Goal: Book appointment/travel/reservation

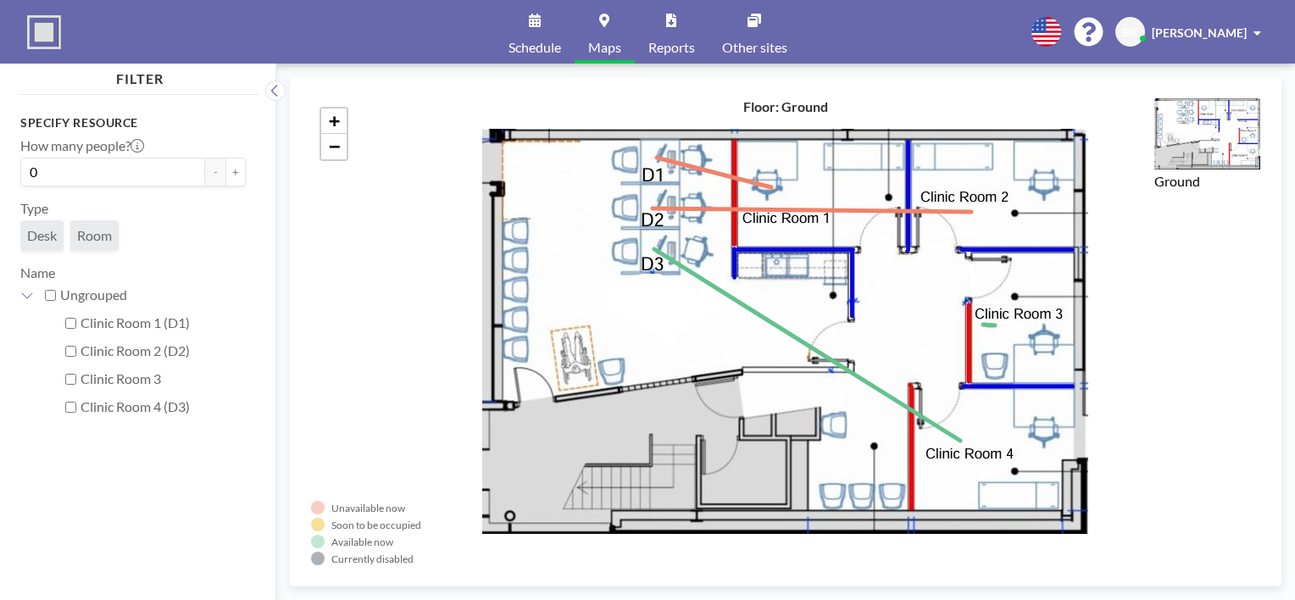
click at [529, 31] on link "Schedule" at bounding box center [535, 32] width 80 height 64
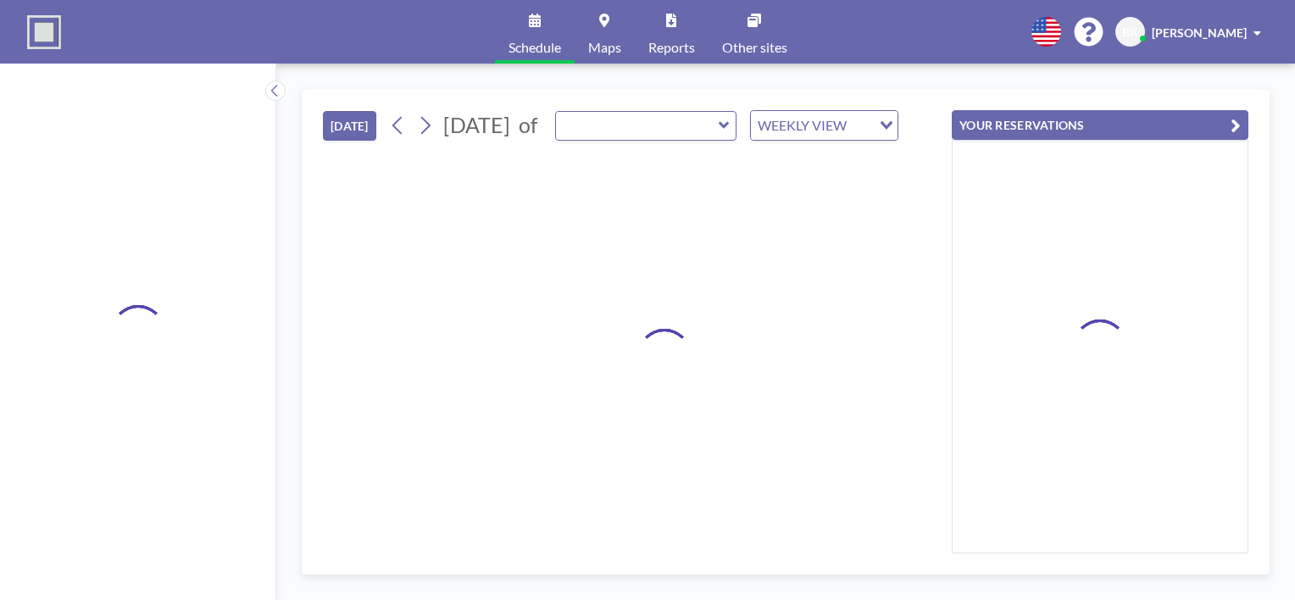
type input "Clinic Room 4 (D3)"
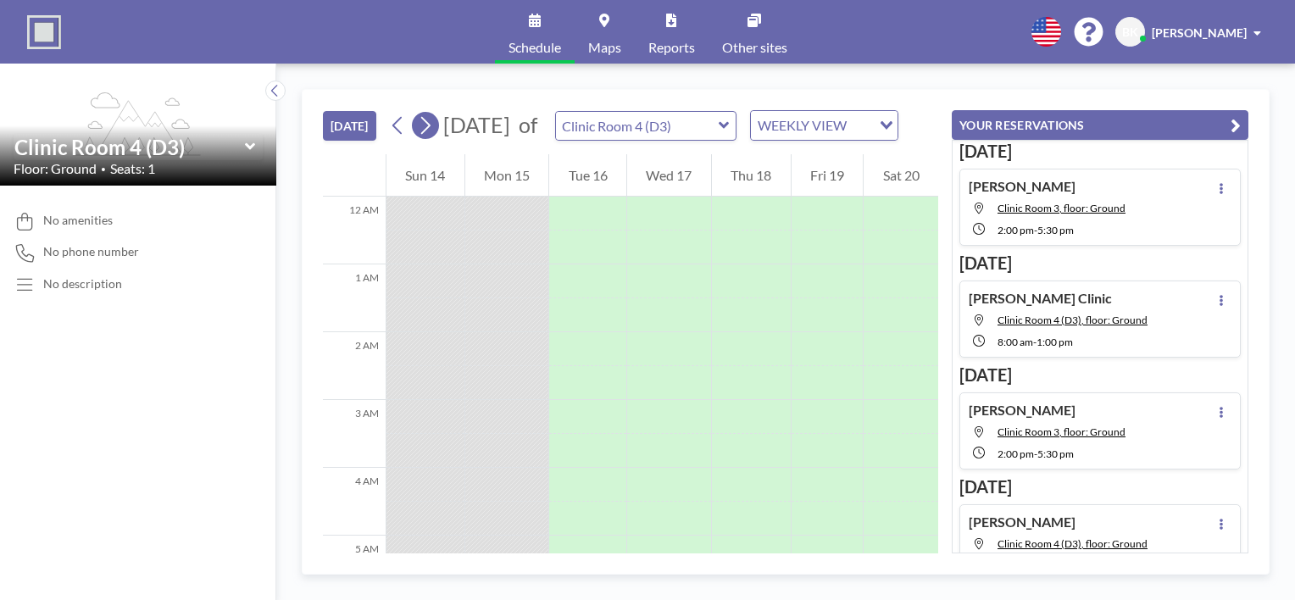
click at [424, 133] on icon at bounding box center [425, 125] width 16 height 25
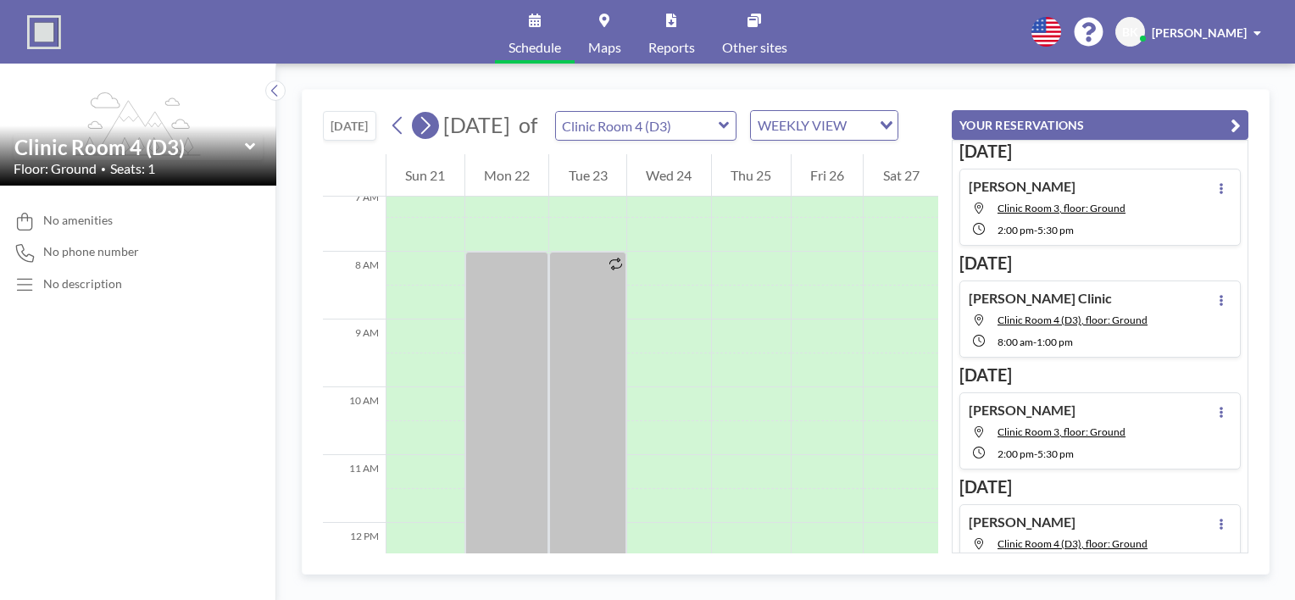
scroll to position [542, 0]
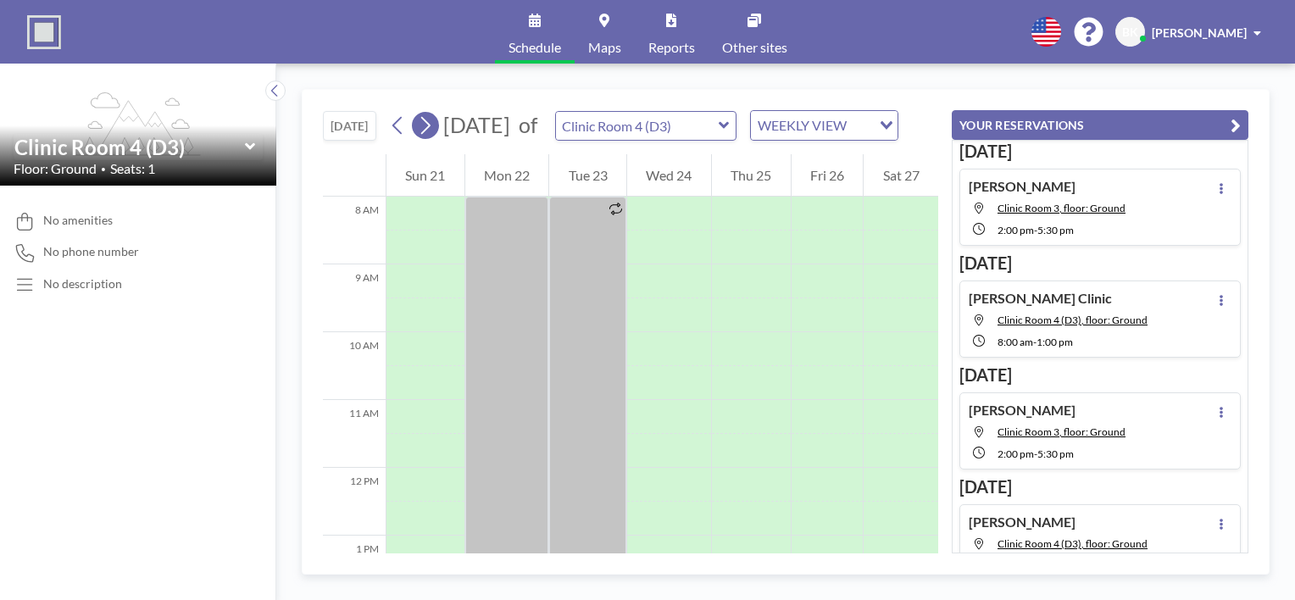
click at [425, 134] on icon at bounding box center [425, 125] width 16 height 25
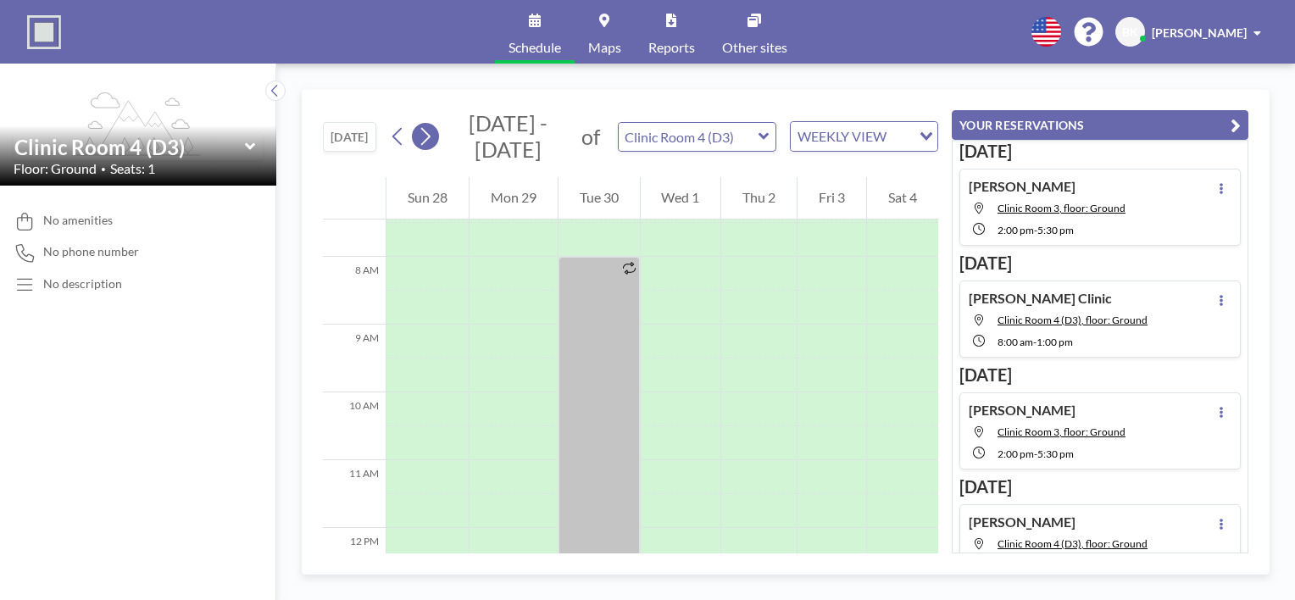
scroll to position [508, 0]
click at [425, 134] on icon at bounding box center [425, 136] width 16 height 25
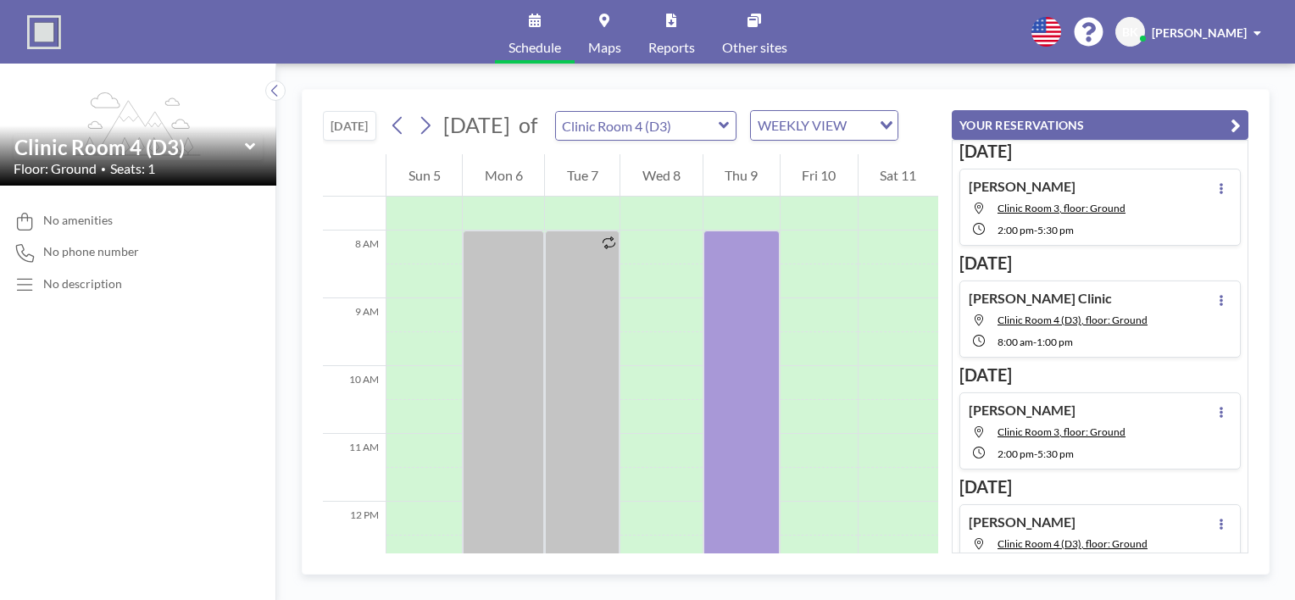
click at [730, 134] on icon at bounding box center [723, 125] width 11 height 17
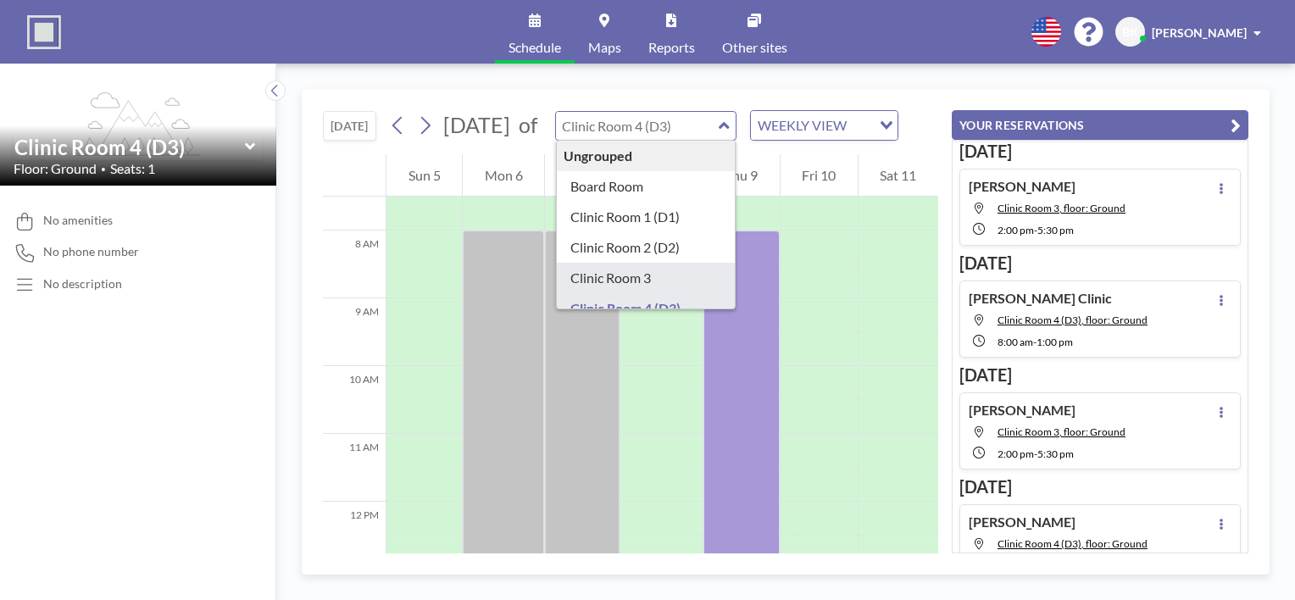
type input "Clinic Room 3"
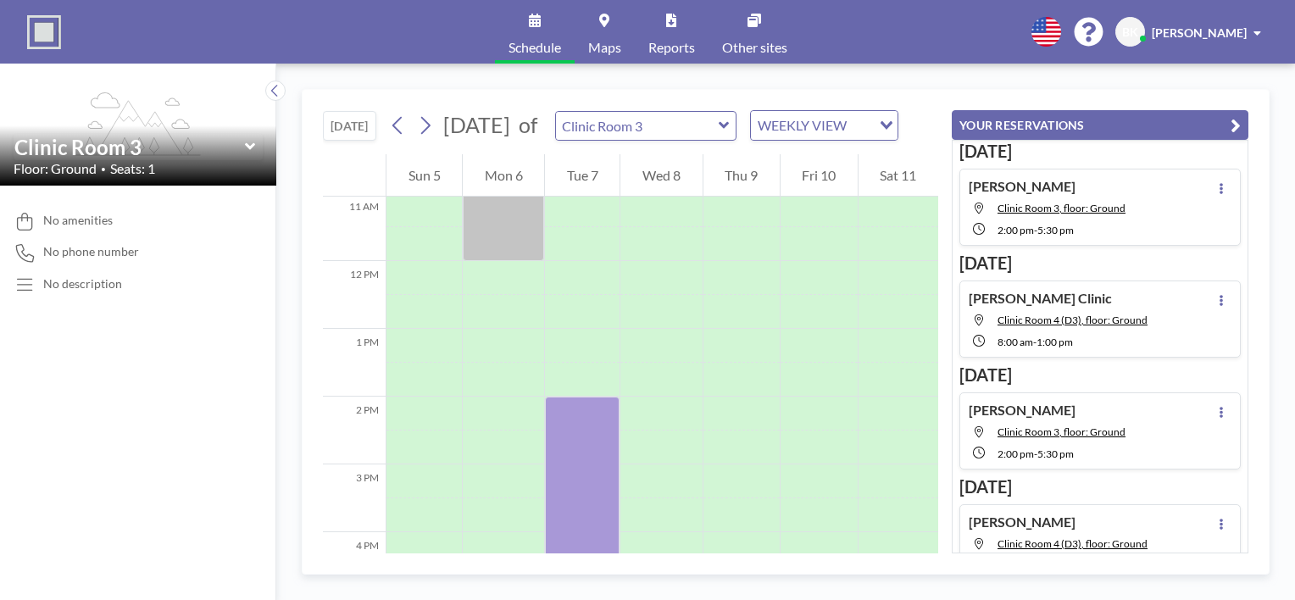
scroll to position [763, 0]
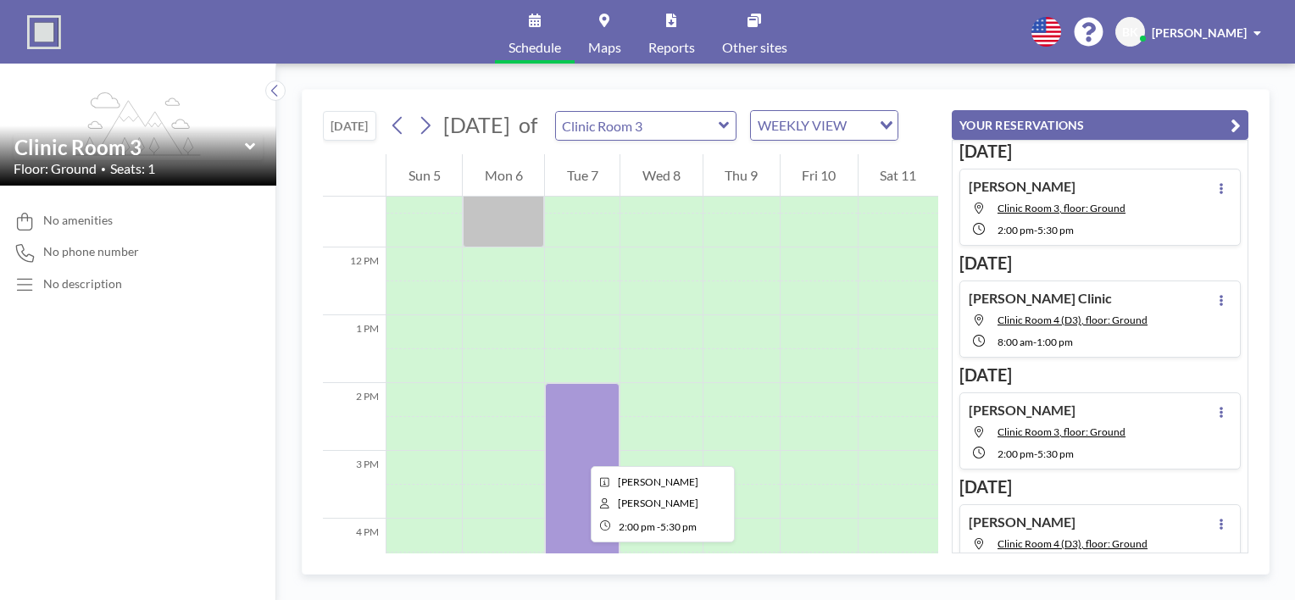
click at [577, 451] on div at bounding box center [582, 501] width 75 height 237
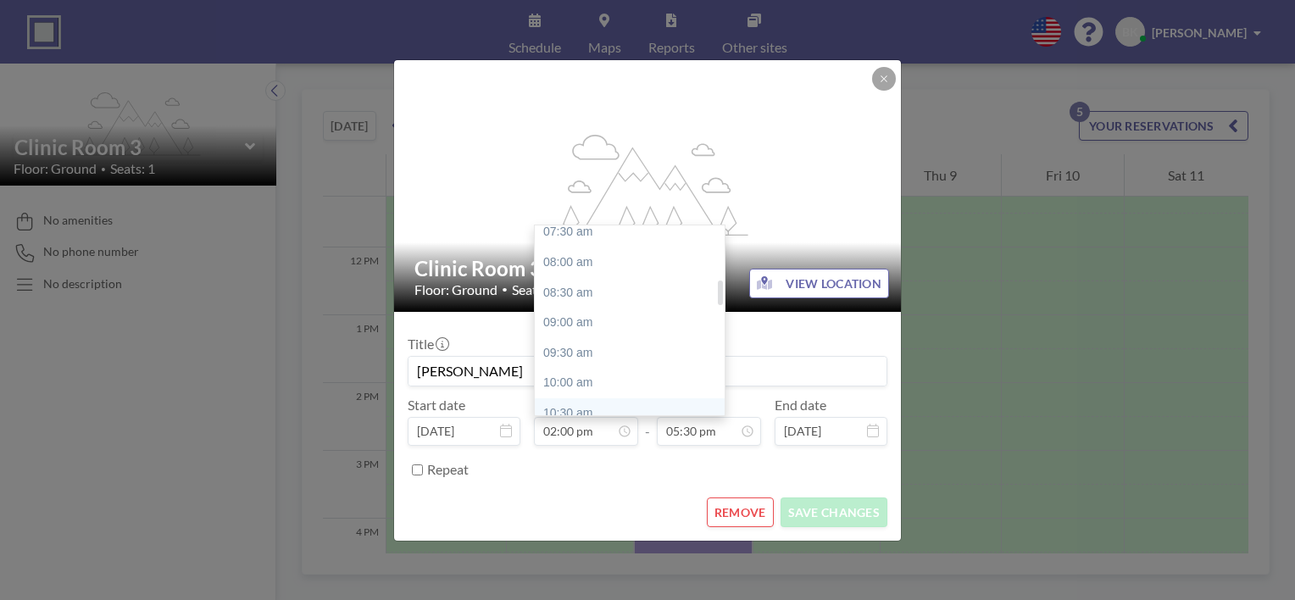
scroll to position [420, 0]
click at [565, 307] on div "08:00 am" at bounding box center [634, 302] width 198 height 31
type input "08:00 am"
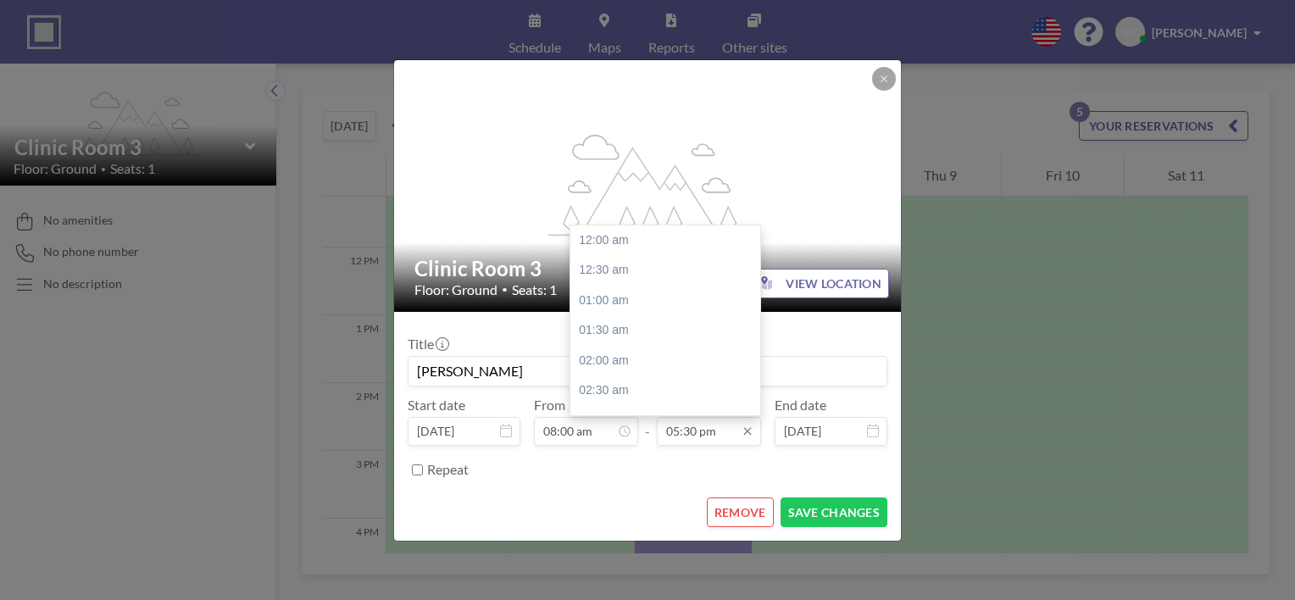
scroll to position [1056, 0]
drag, startPoint x: 700, startPoint y: 429, endPoint x: 667, endPoint y: 430, distance: 33.1
click at [667, 430] on input "05:30 pm" at bounding box center [709, 431] width 104 height 29
click at [603, 364] on div "01:00 pm" at bounding box center [669, 360] width 198 height 31
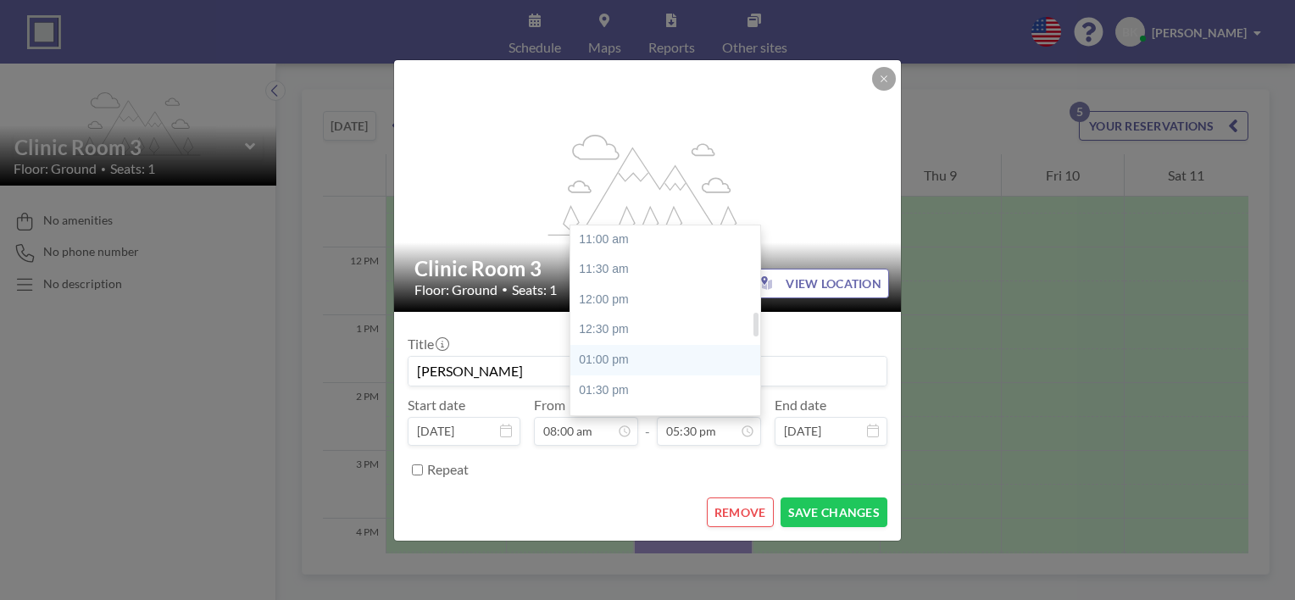
type input "01:00 pm"
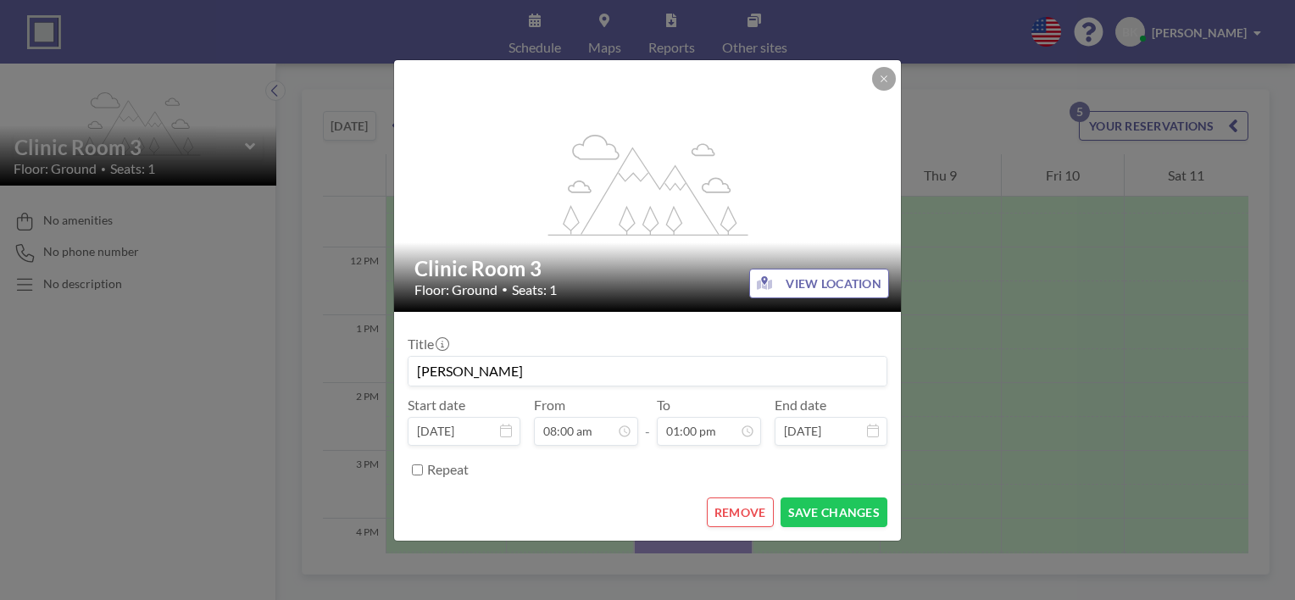
scroll to position [785, 0]
click at [830, 513] on button "SAVE CHANGES" at bounding box center [833, 512] width 107 height 30
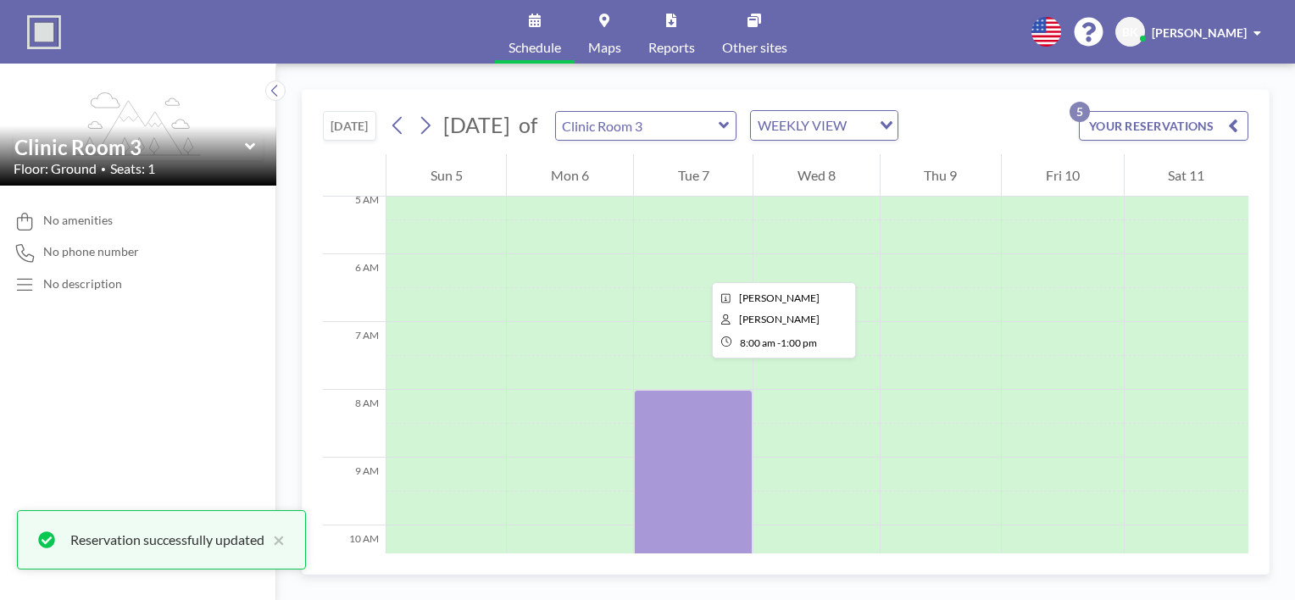
scroll to position [339, 0]
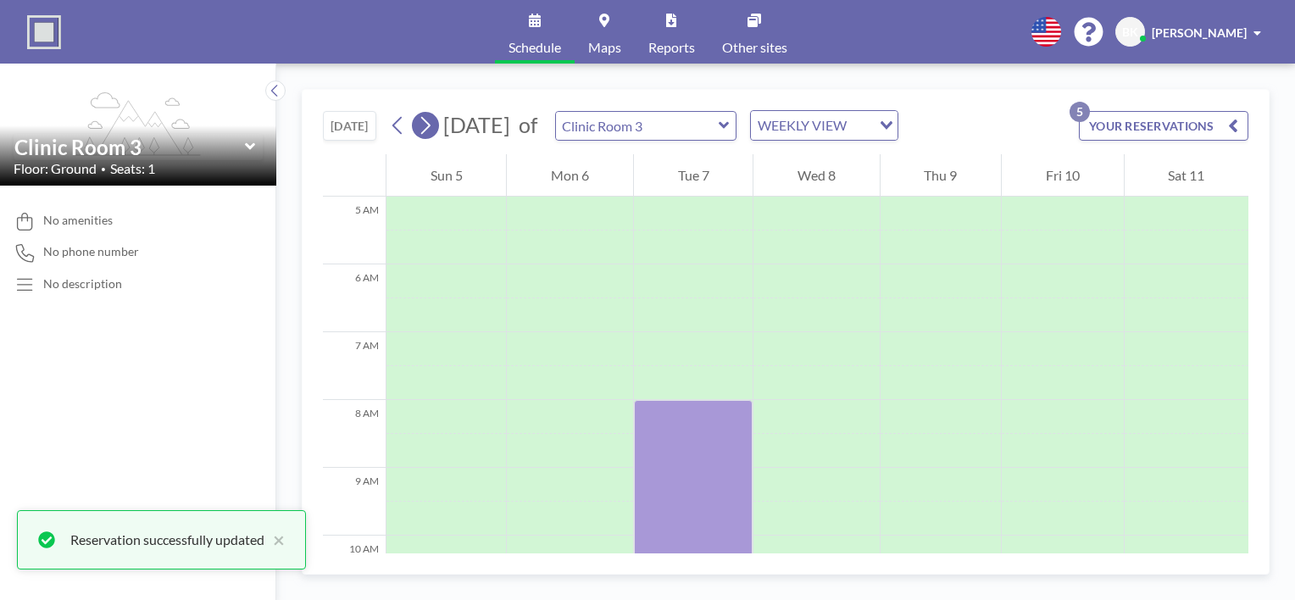
click at [430, 126] on icon at bounding box center [425, 126] width 9 height 18
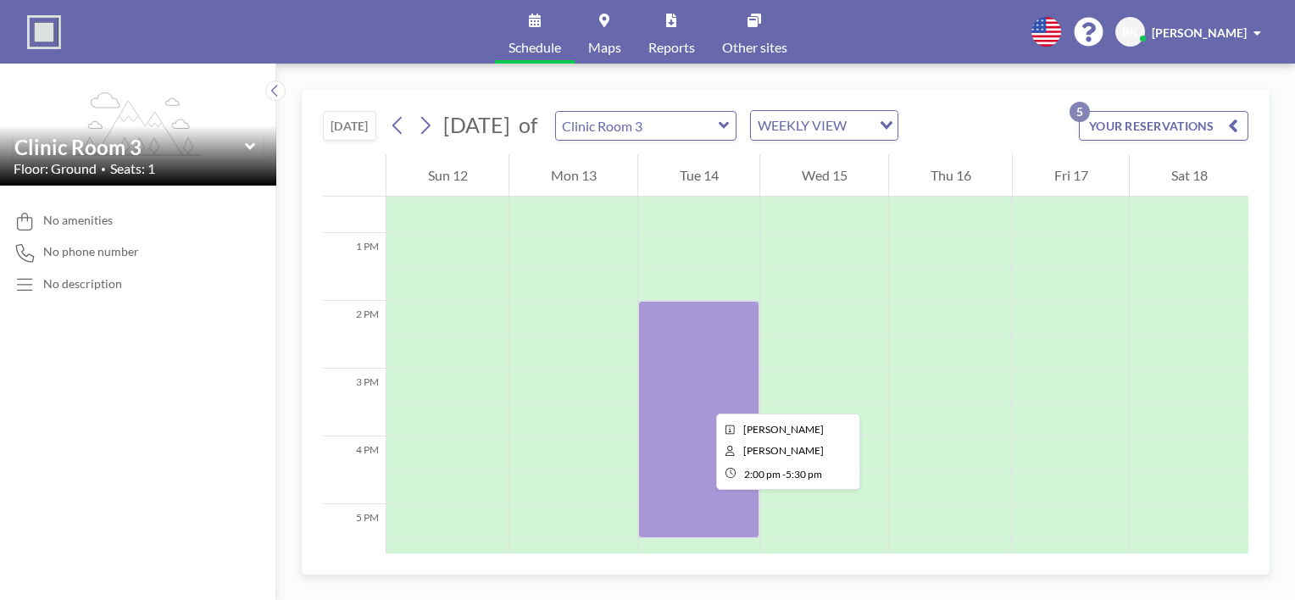
scroll to position [847, 0]
click at [684, 394] on div at bounding box center [698, 416] width 121 height 237
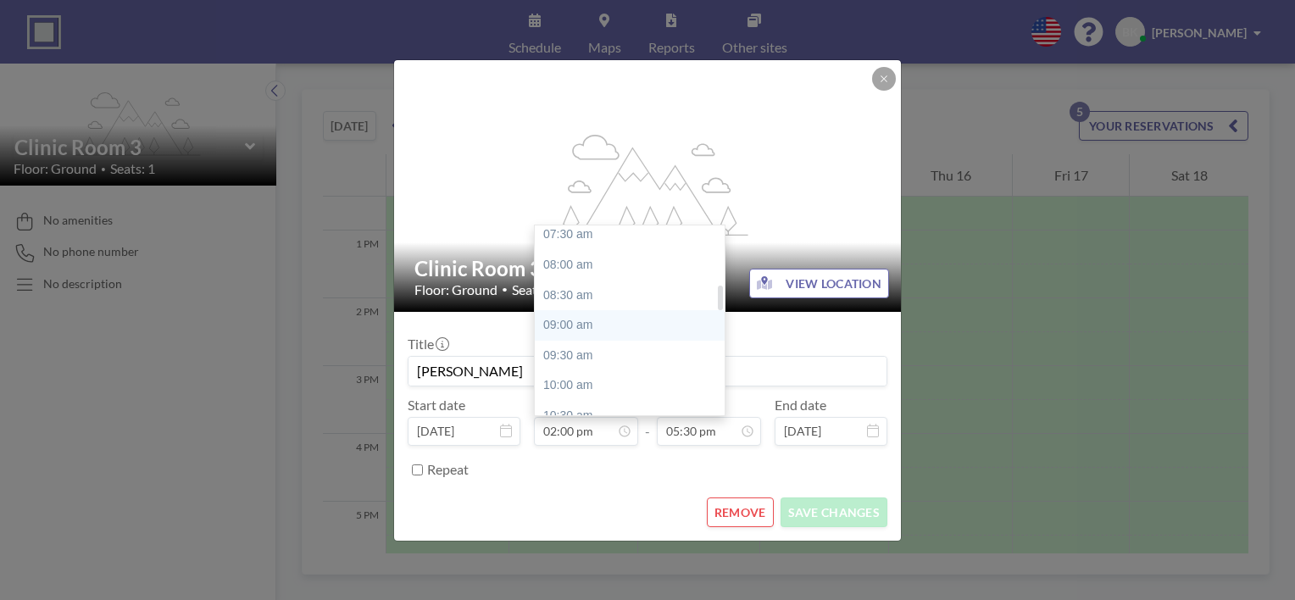
scroll to position [420, 0]
click at [580, 302] on div "08:00 am" at bounding box center [634, 302] width 198 height 31
type input "08:00 am"
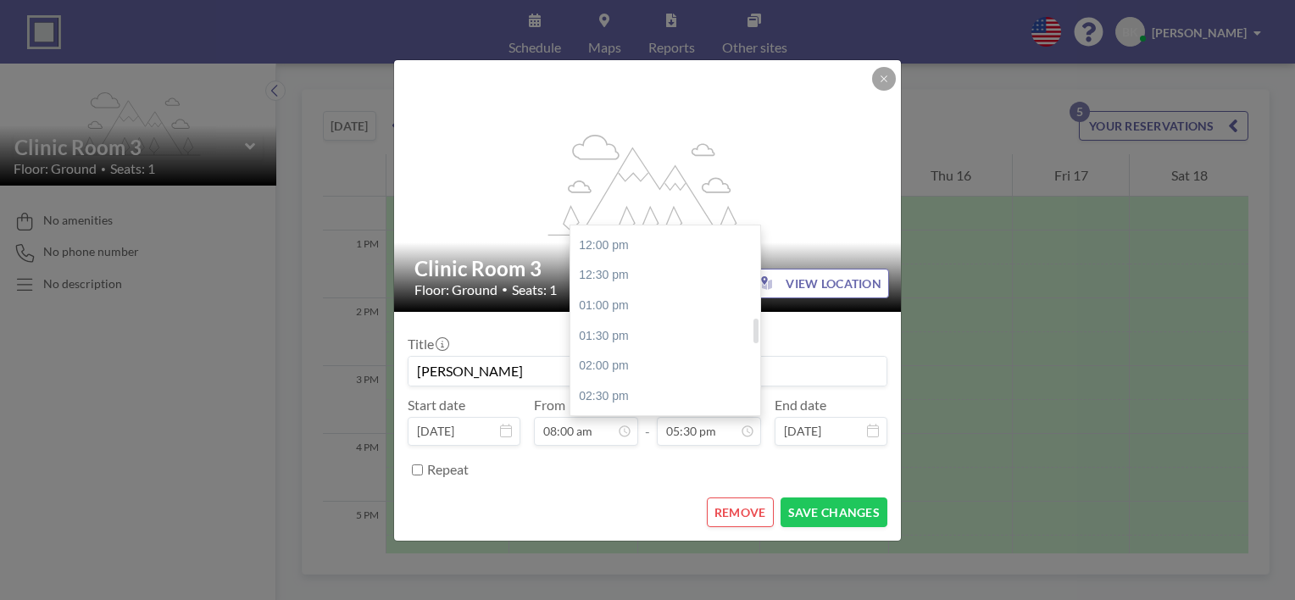
scroll to position [717, 0]
click at [623, 312] on div "01:00 pm" at bounding box center [669, 307] width 198 height 31
type input "01:00 pm"
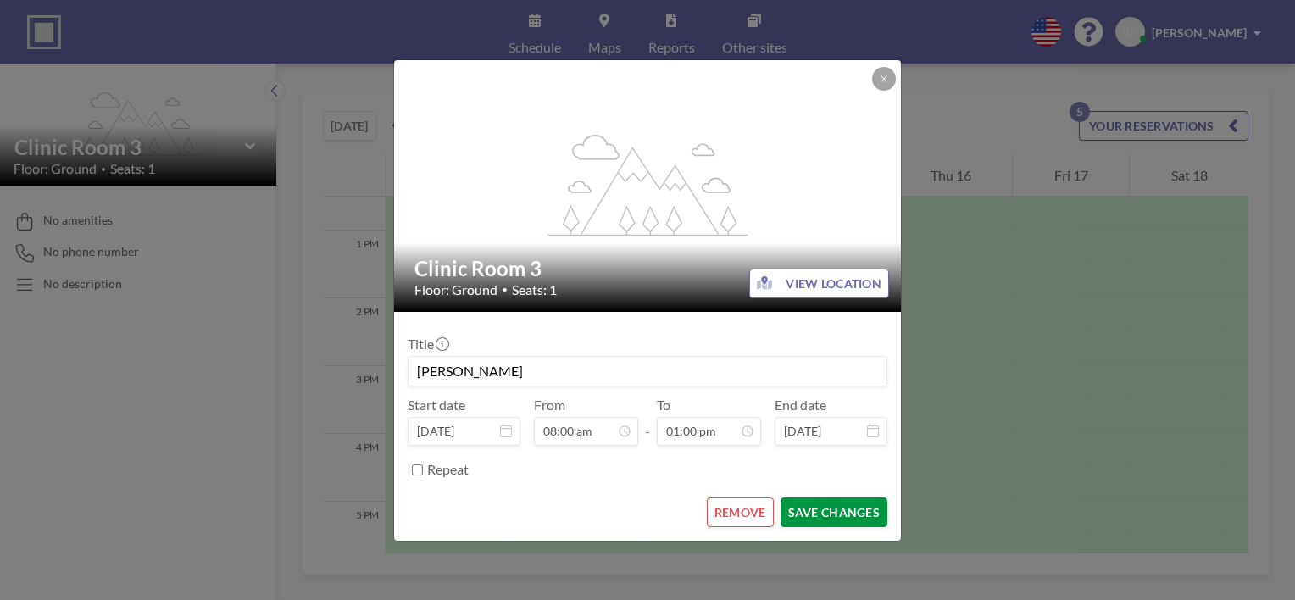
click at [843, 501] on button "SAVE CHANGES" at bounding box center [833, 512] width 107 height 30
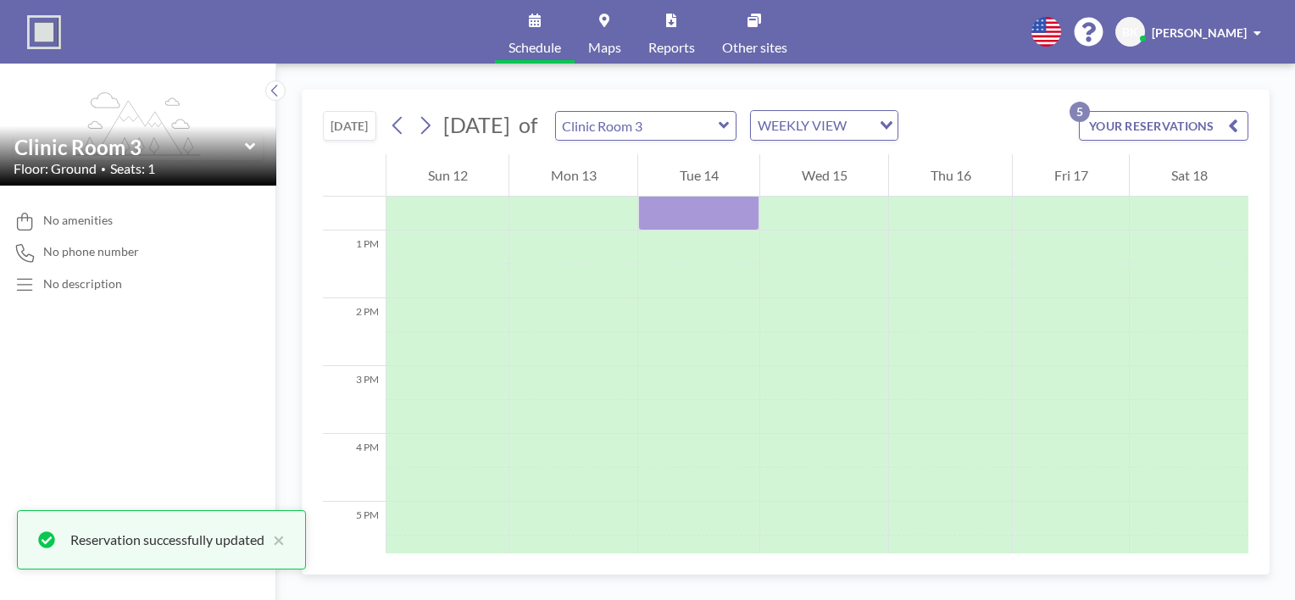
click at [730, 129] on icon at bounding box center [723, 125] width 11 height 17
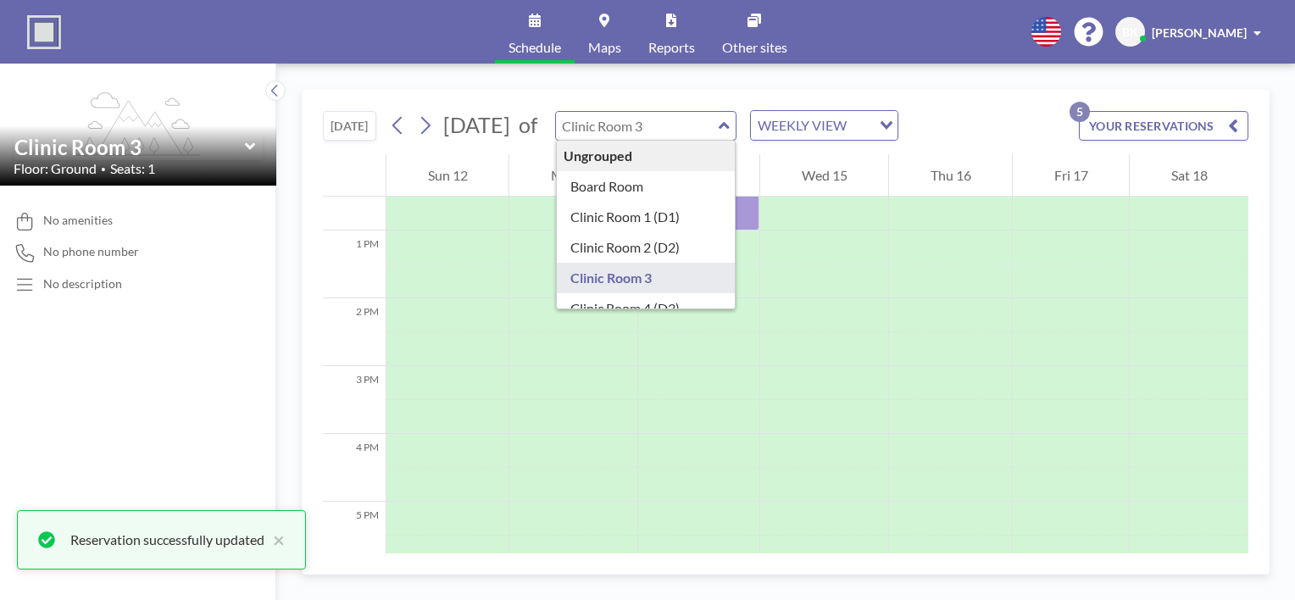
click at [286, 383] on div "[DATE] [DATE] of Ungrouped Board Room Clinic Room 1 (D1) Clinic Room 2 (D2) Cli…" at bounding box center [785, 332] width 1018 height 536
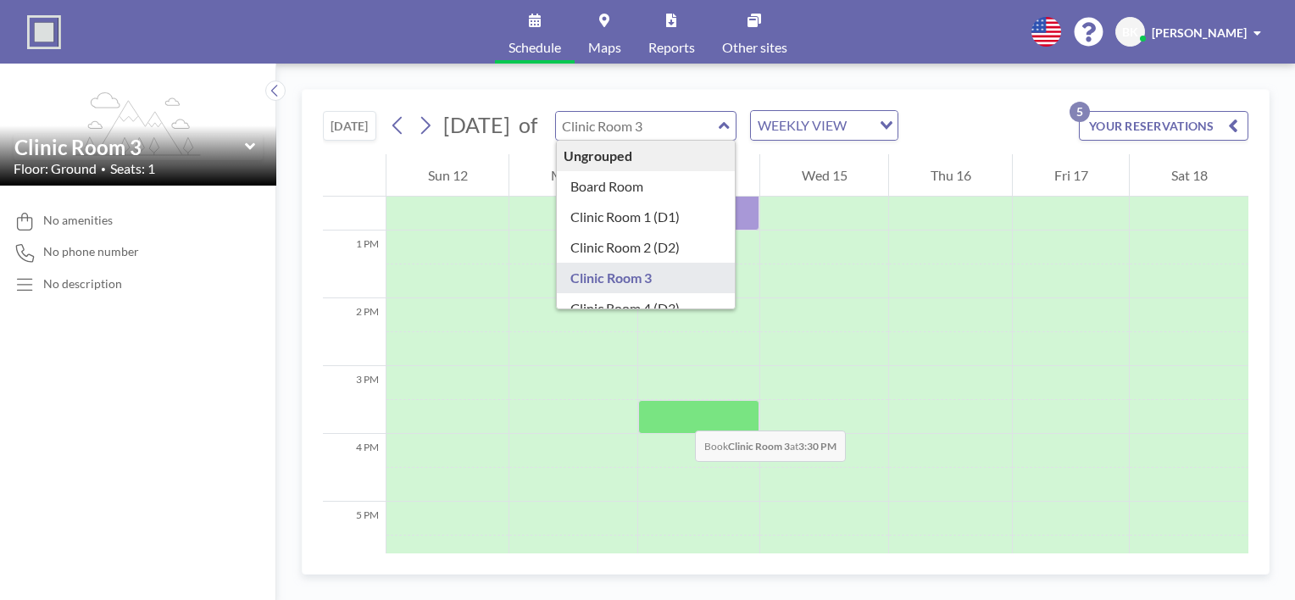
click at [678, 413] on div at bounding box center [698, 417] width 121 height 34
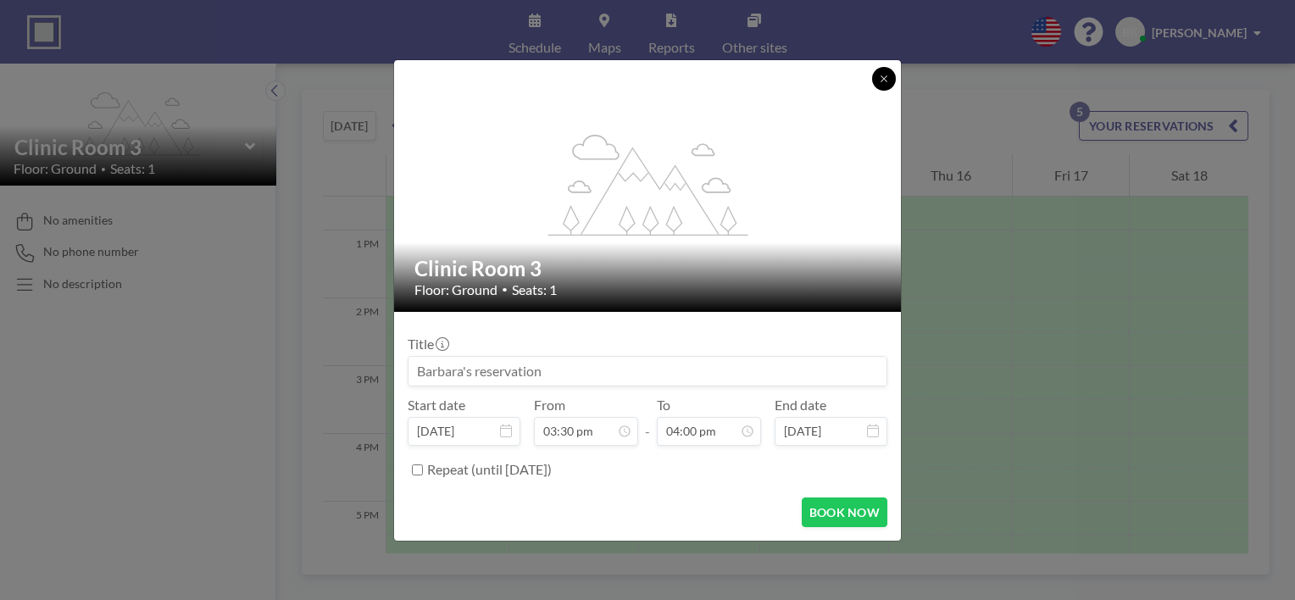
click at [885, 85] on button at bounding box center [884, 79] width 24 height 24
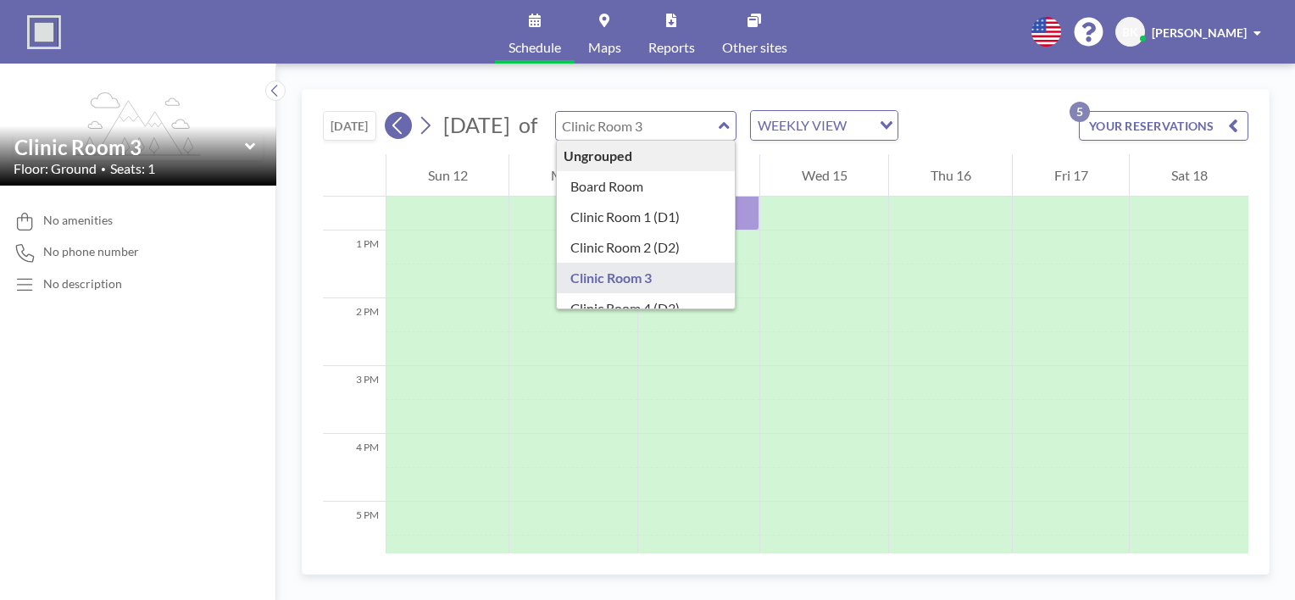
click at [396, 115] on icon at bounding box center [398, 125] width 16 height 25
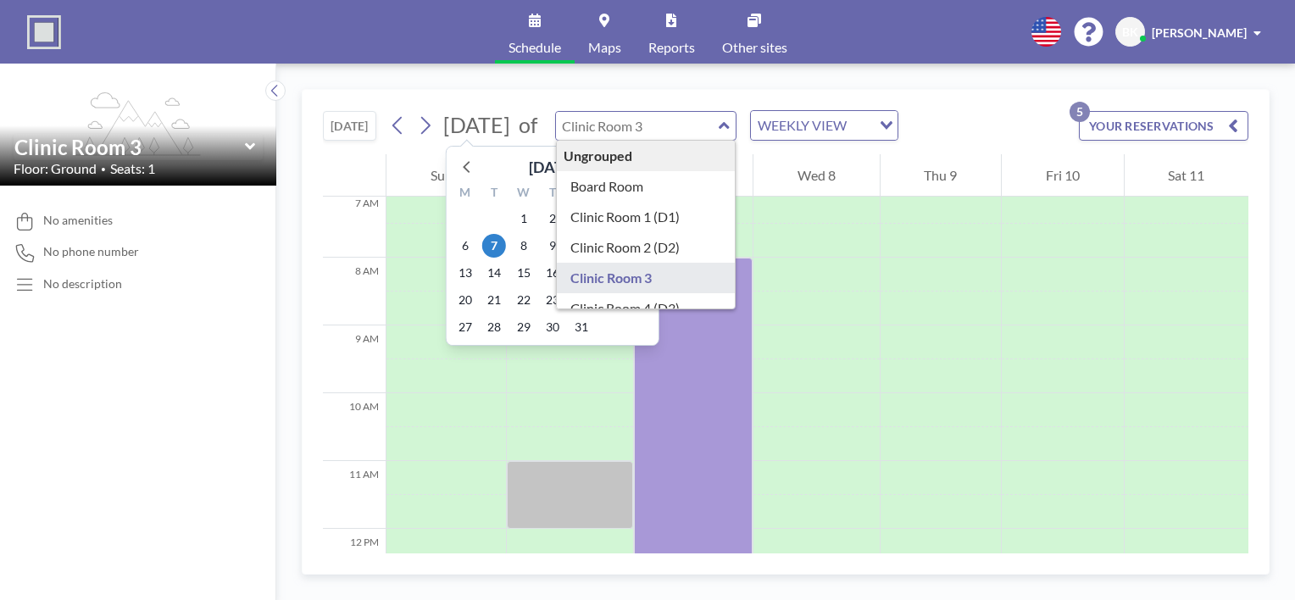
scroll to position [508, 0]
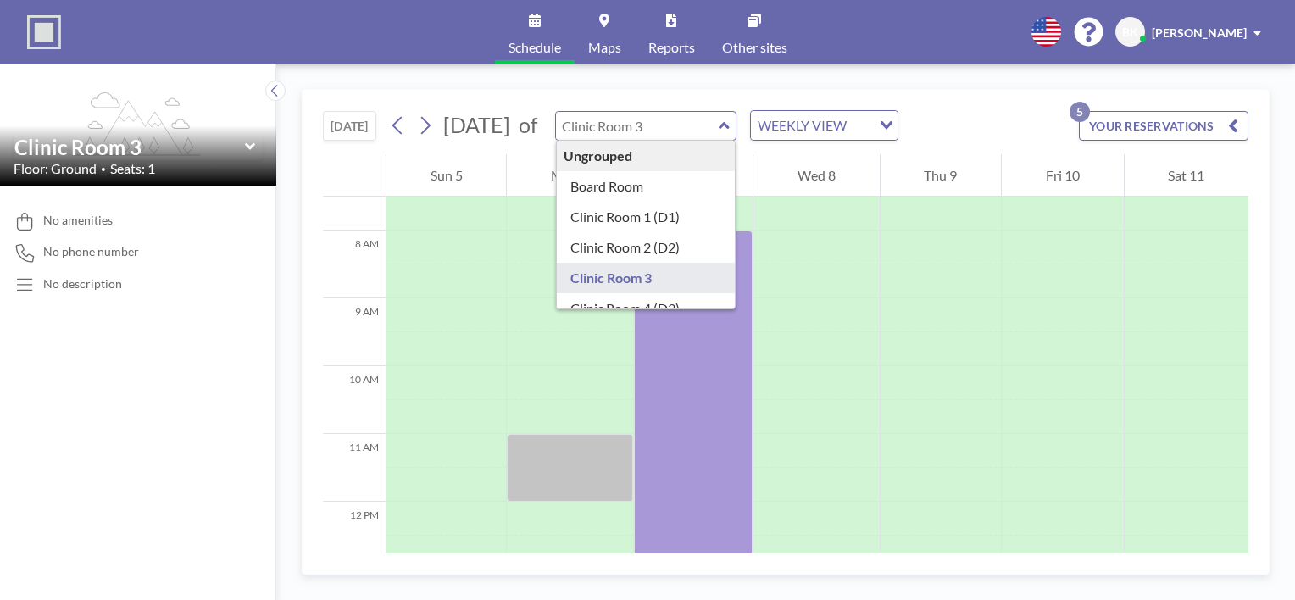
click at [599, 87] on div "[DATE] [DATE] [DATE] M T W T F S S 29 30 1 2 3 4 5 6 7 8 9 10 11 12 13 14 15 16…" at bounding box center [785, 332] width 1018 height 536
click at [729, 125] on icon at bounding box center [723, 125] width 10 height 7
type input "Clinic Room 3"
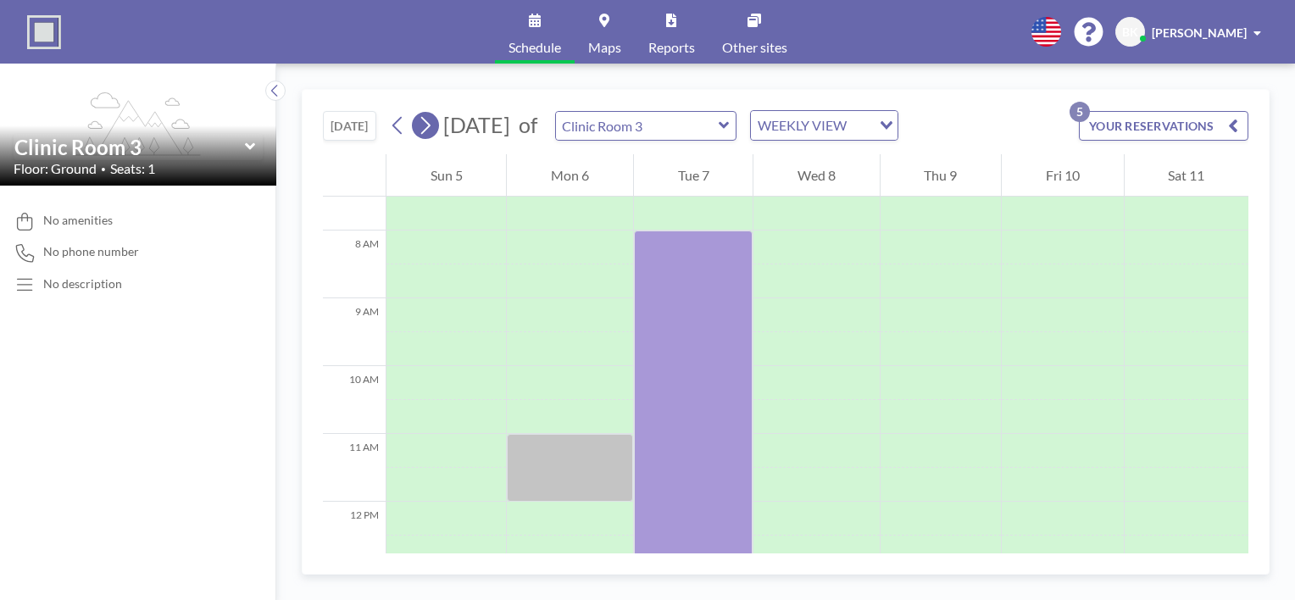
click at [433, 118] on icon at bounding box center [425, 125] width 16 height 25
